Goal: Information Seeking & Learning: Find specific fact

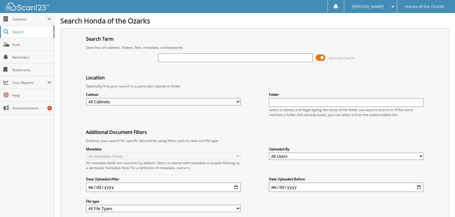
click at [26, 33] on span "Search" at bounding box center [31, 31] width 38 height 5
click at [33, 33] on span "Search" at bounding box center [31, 31] width 38 height 5
click at [11, 31] on link "Search" at bounding box center [27, 32] width 54 height 12
click at [18, 31] on span "Search" at bounding box center [31, 31] width 38 height 5
click at [183, 57] on input "text" at bounding box center [235, 57] width 154 height 9
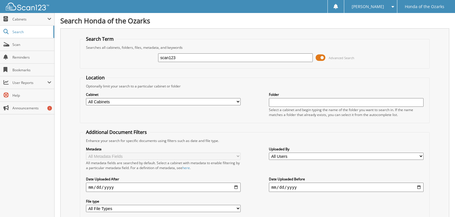
type input "scan123"
click at [316, 39] on fieldset "Search Term Searches all cabinets, folders, files, metadata, and keywords scan1…" at bounding box center [254, 52] width 349 height 33
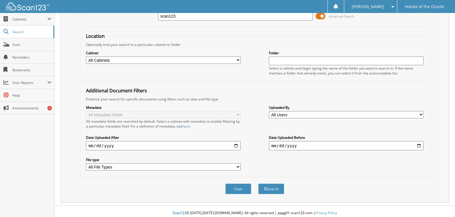
scroll to position [45, 0]
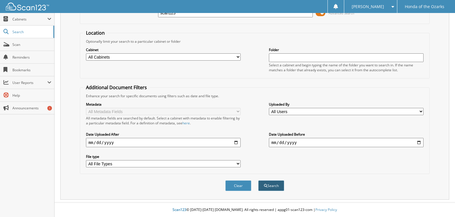
click at [273, 185] on button "Search" at bounding box center [271, 185] width 26 height 11
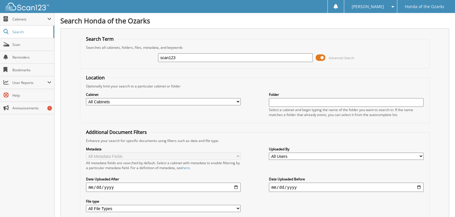
click at [363, 65] on fieldset "Search Term Searches all cabinets, folders, files, metadata, and keywords scan1…" at bounding box center [254, 52] width 349 height 33
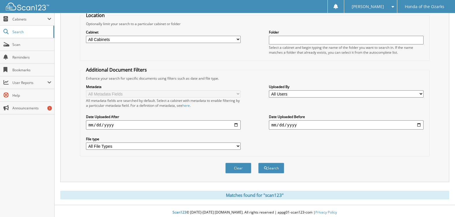
scroll to position [65, 0]
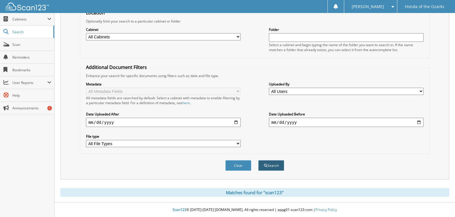
click at [269, 164] on button "Search" at bounding box center [271, 165] width 26 height 11
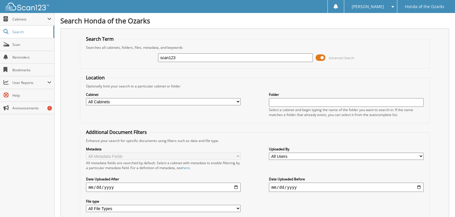
drag, startPoint x: 181, startPoint y: 60, endPoint x: 116, endPoint y: 62, distance: 65.2
click at [116, 62] on div "scan123 Advanced Search" at bounding box center [254, 58] width 343 height 16
type input "herb"
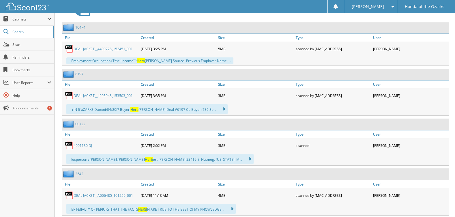
scroll to position [288, 0]
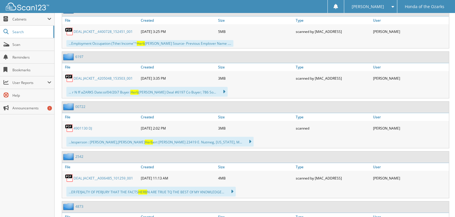
click at [80, 127] on link "4901130 DJ" at bounding box center [83, 128] width 18 height 5
